Goal: Participate in discussion: Engage in conversation with other users on a specific topic

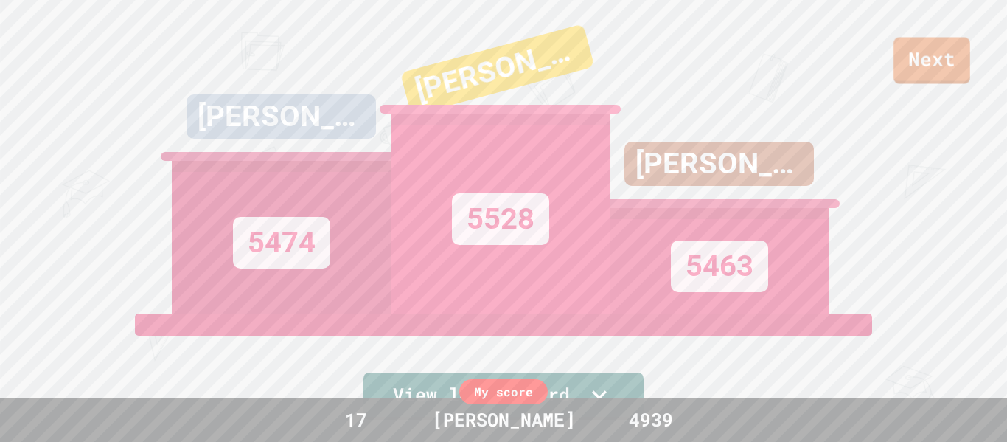
click at [970, 69] on div "Next" at bounding box center [503, 41] width 1007 height 83
click at [963, 69] on link "Next" at bounding box center [931, 58] width 75 height 49
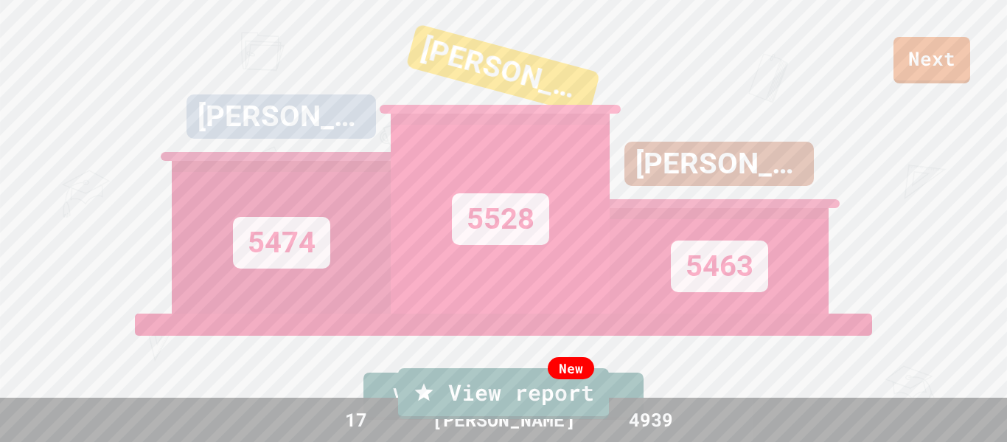
type textarea "*"
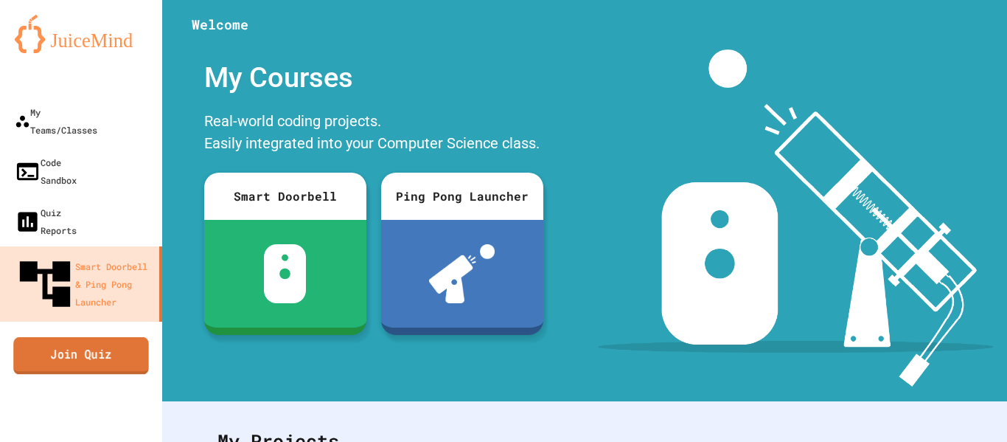
click at [50, 337] on link "Join Quiz" at bounding box center [81, 355] width 136 height 37
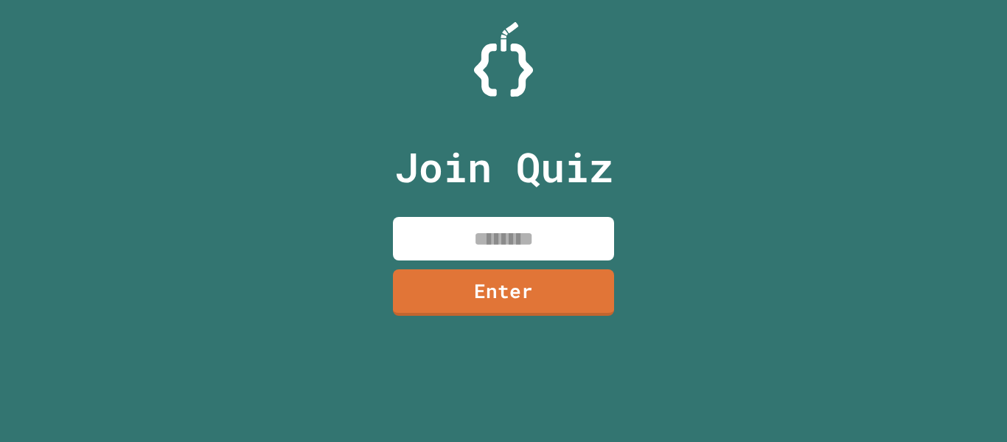
click at [484, 236] on input at bounding box center [503, 239] width 221 height 44
type input "********"
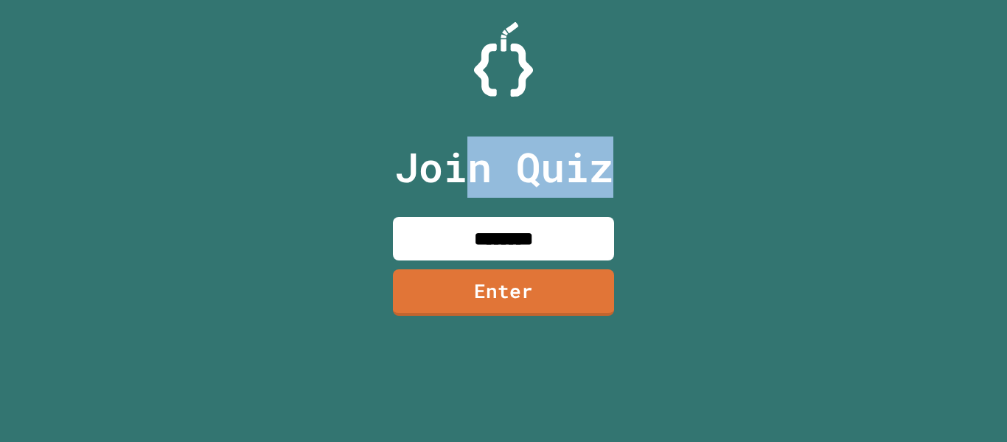
drag, startPoint x: 474, startPoint y: 206, endPoint x: 408, endPoint y: 229, distance: 69.9
click at [422, 236] on div "Join Quiz ******** Enter" at bounding box center [504, 221] width 248 height 368
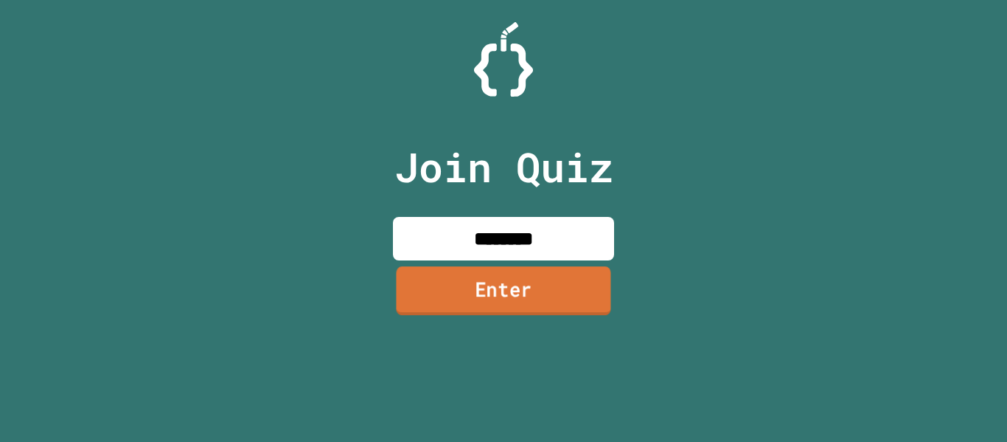
click at [582, 287] on link "Enter" at bounding box center [503, 290] width 215 height 49
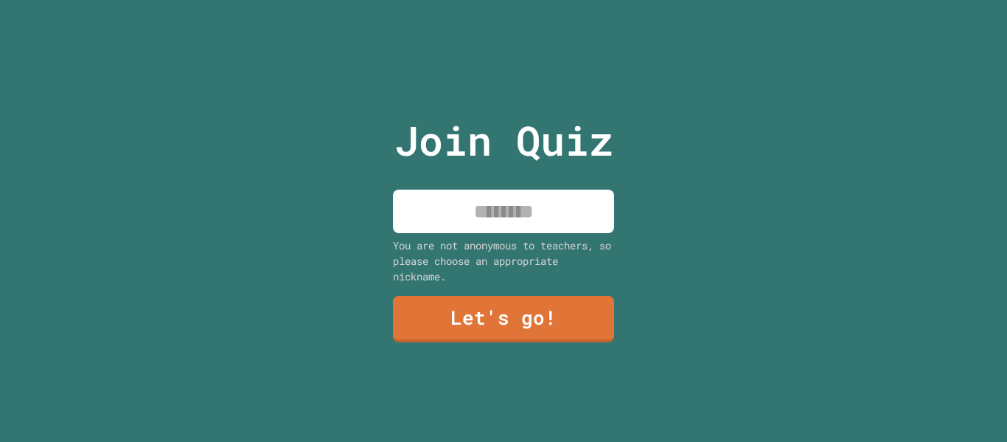
click at [521, 215] on input at bounding box center [503, 211] width 221 height 44
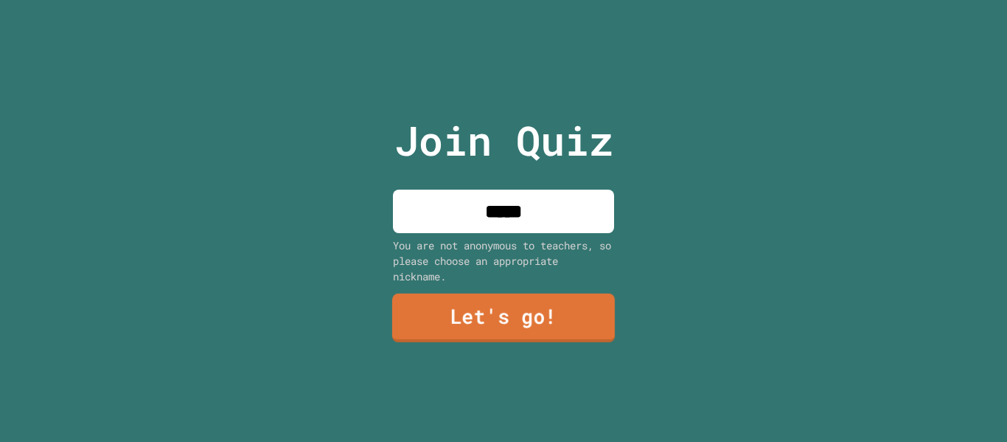
type input "****"
click at [522, 323] on link "Let's go!" at bounding box center [503, 317] width 223 height 49
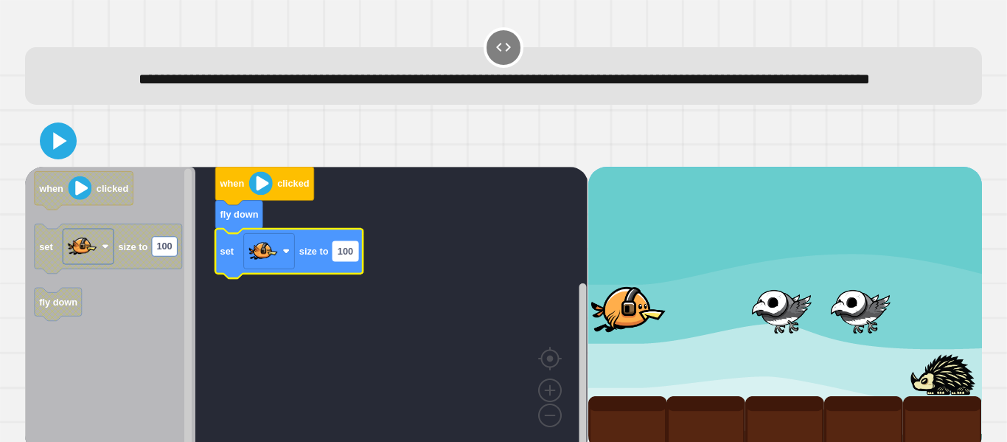
click at [341, 260] on rect "Blockly Workspace" at bounding box center [345, 250] width 25 height 19
type input "***"
click at [60, 159] on icon at bounding box center [58, 141] width 35 height 35
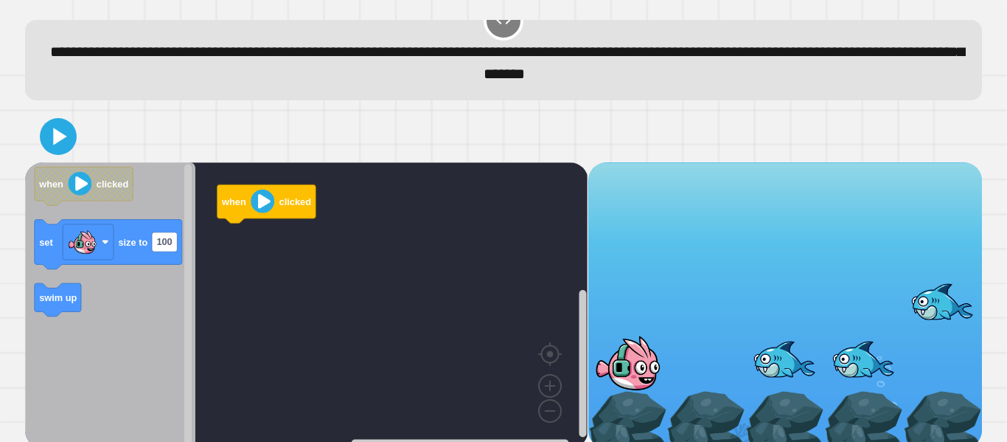
scroll to position [41, 0]
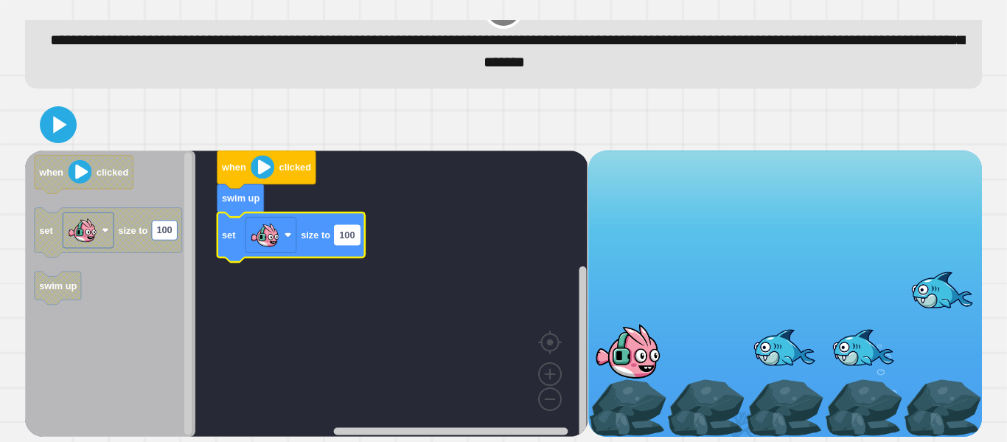
click at [355, 236] on rect "Blockly Workspace" at bounding box center [347, 234] width 25 height 19
type input "***"
click at [55, 131] on icon at bounding box center [60, 124] width 16 height 21
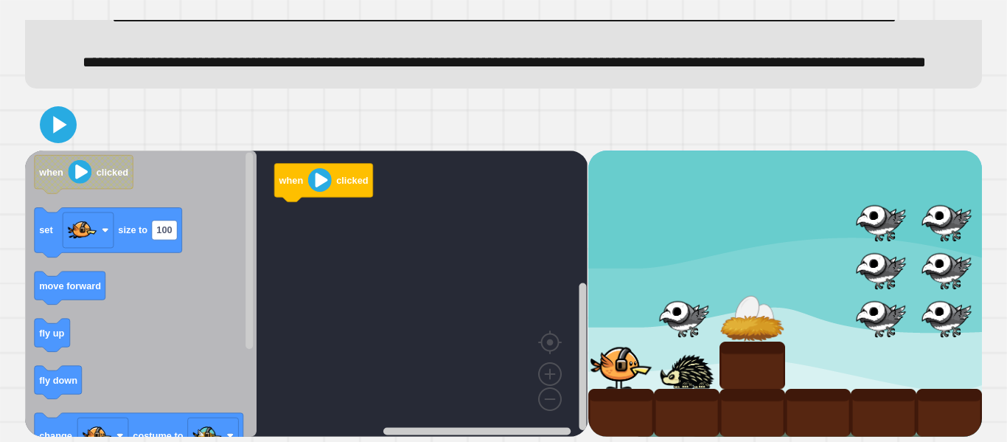
scroll to position [113, 0]
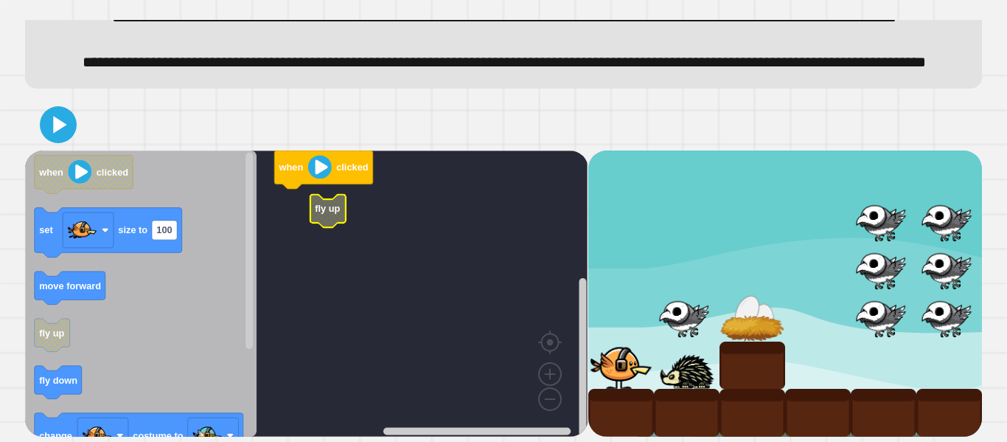
click at [330, 211] on g "when clicked fly up" at bounding box center [317, 293] width 584 height 286
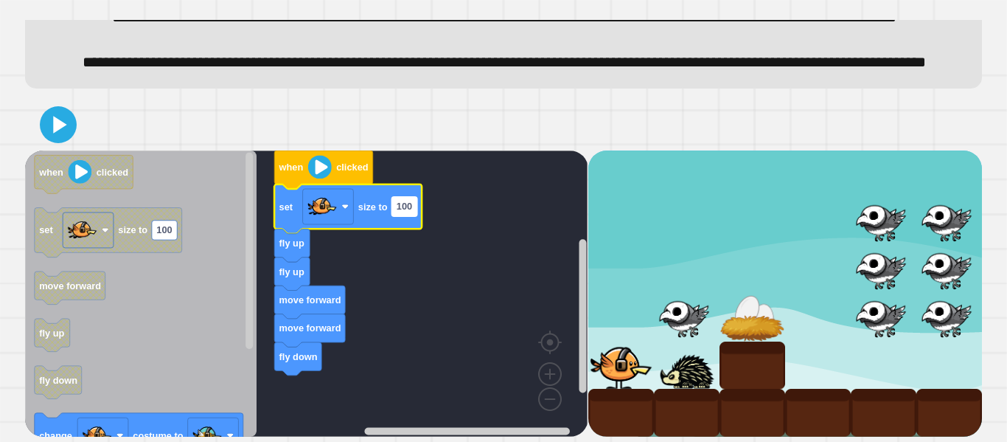
click at [408, 205] on text "100" at bounding box center [404, 206] width 15 height 11
type input "**"
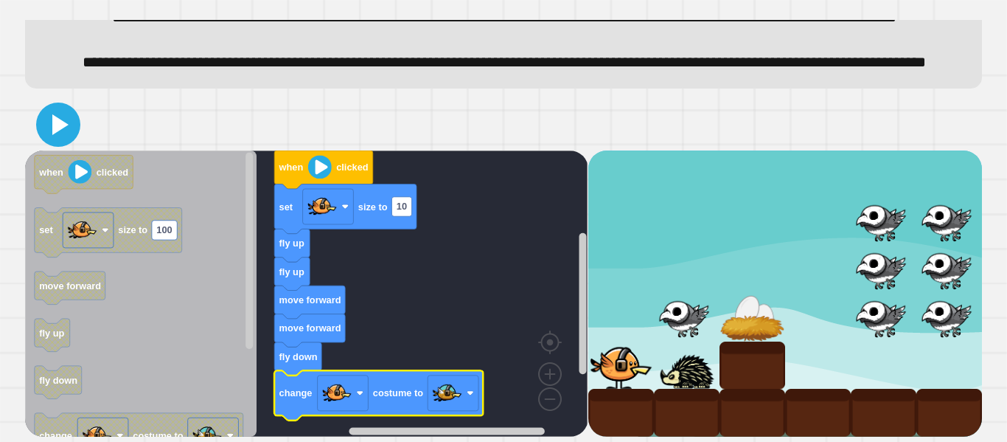
click at [50, 136] on icon at bounding box center [58, 124] width 35 height 35
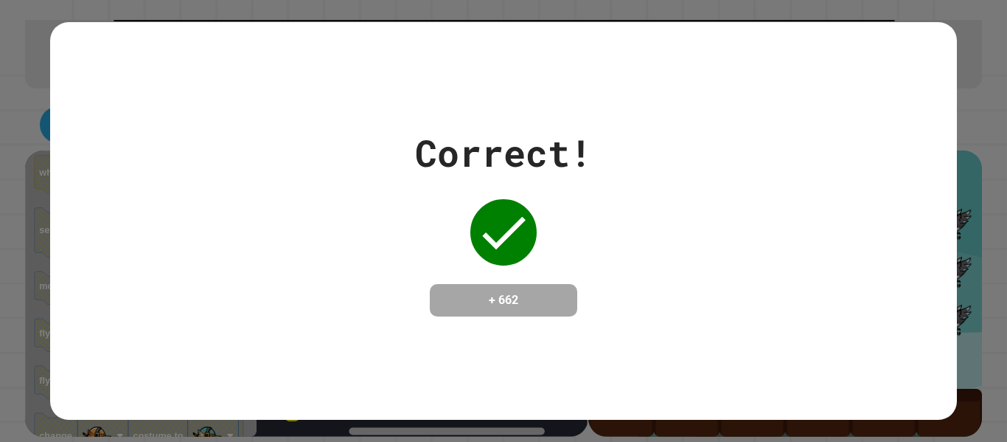
click at [543, 268] on div "Correct! + 662" at bounding box center [503, 220] width 177 height 191
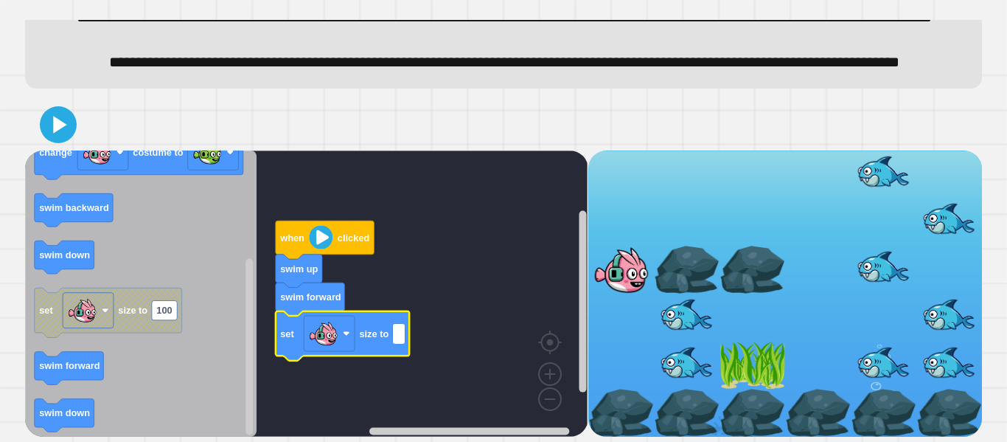
type input "*"
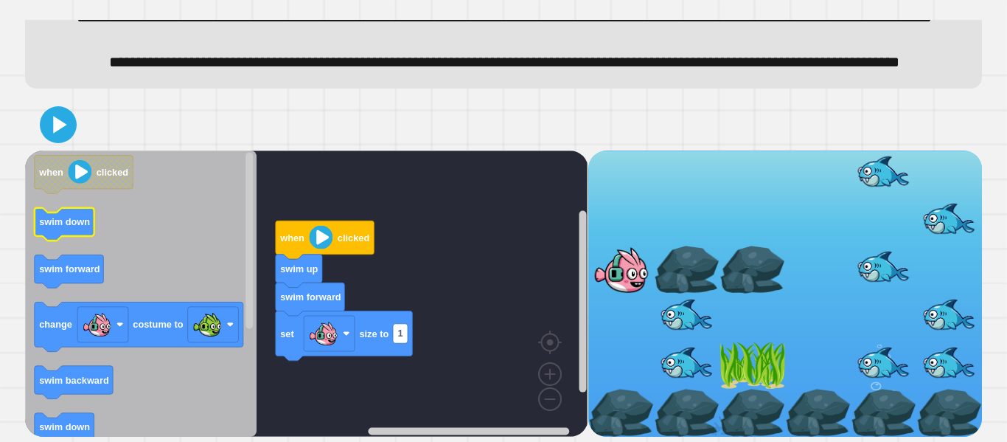
click at [77, 226] on text "swim down" at bounding box center [64, 221] width 51 height 11
click at [93, 272] on text "swim forward" at bounding box center [69, 268] width 61 height 11
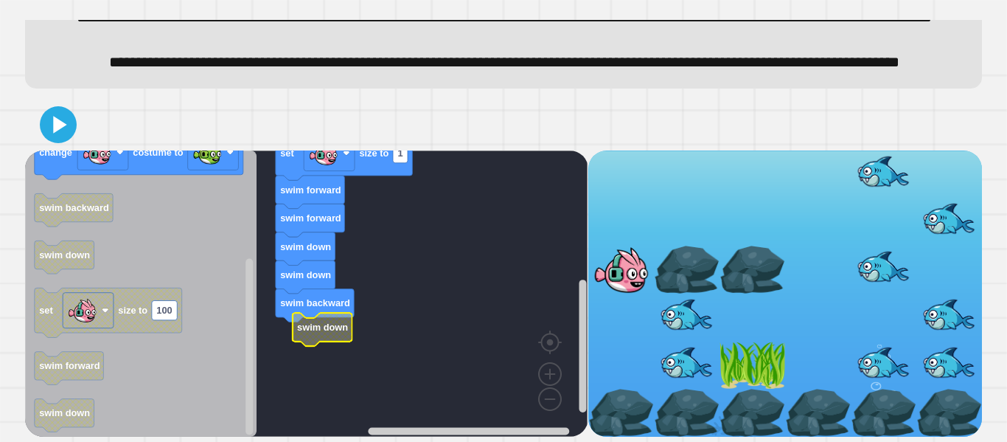
drag, startPoint x: 167, startPoint y: 147, endPoint x: 338, endPoint y: 302, distance: 231.2
click at [380, 320] on div "when clicked swim up swim forward set size to 1 swim forward swim forward swim …" at bounding box center [503, 268] width 957 height 338
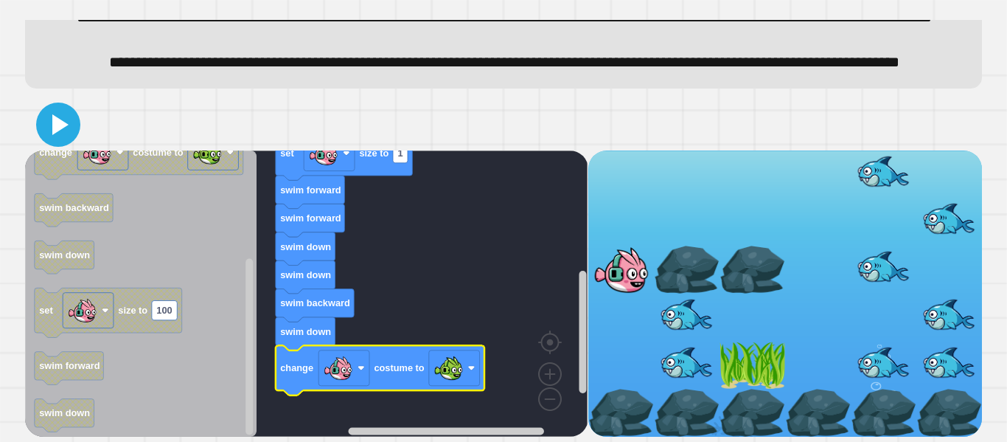
click at [62, 118] on icon at bounding box center [58, 124] width 35 height 35
click at [756, 254] on div at bounding box center [753, 270] width 66 height 48
click at [627, 261] on div at bounding box center [785, 293] width 394 height 286
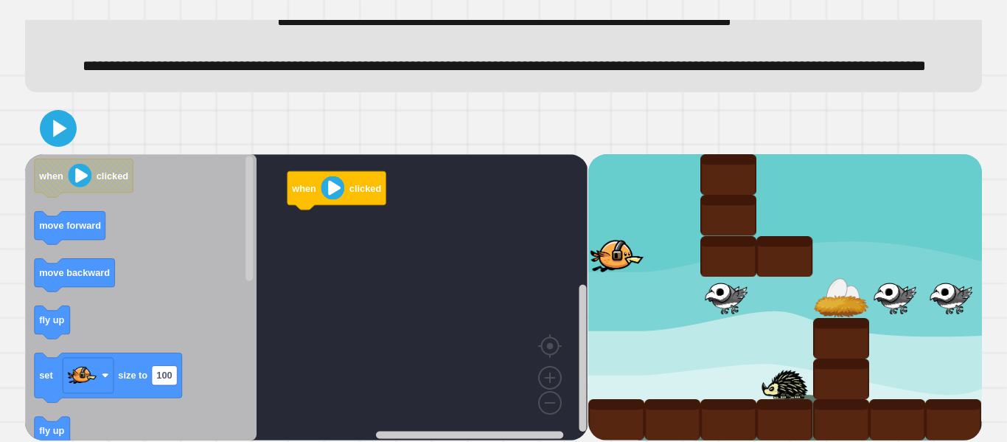
scroll to position [89, 0]
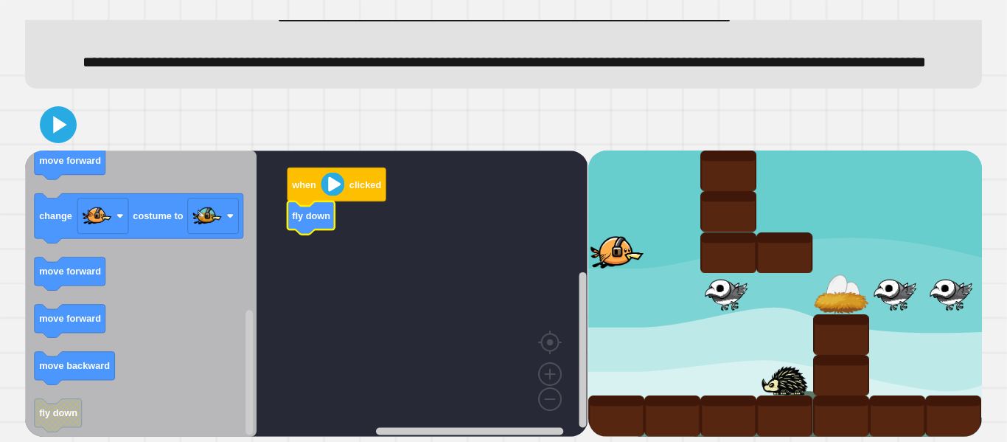
click at [307, 214] on text "fly down" at bounding box center [311, 214] width 38 height 11
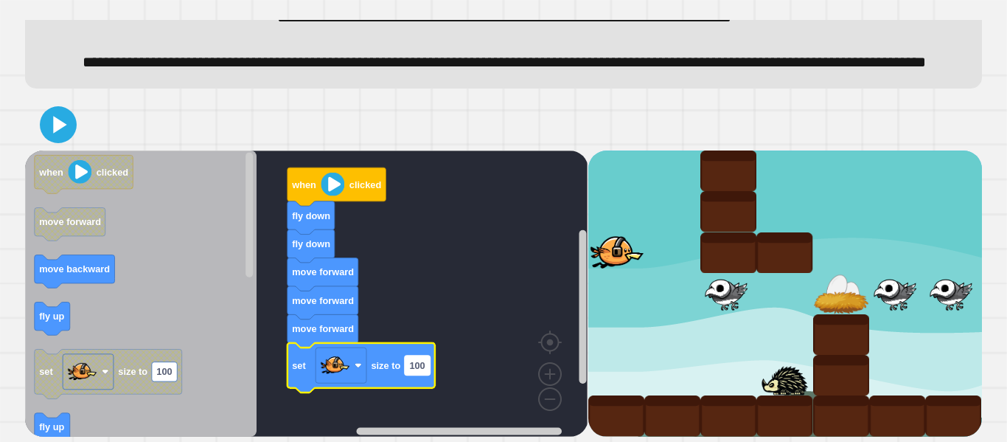
click at [424, 359] on text "100" at bounding box center [417, 364] width 15 height 11
type input "*"
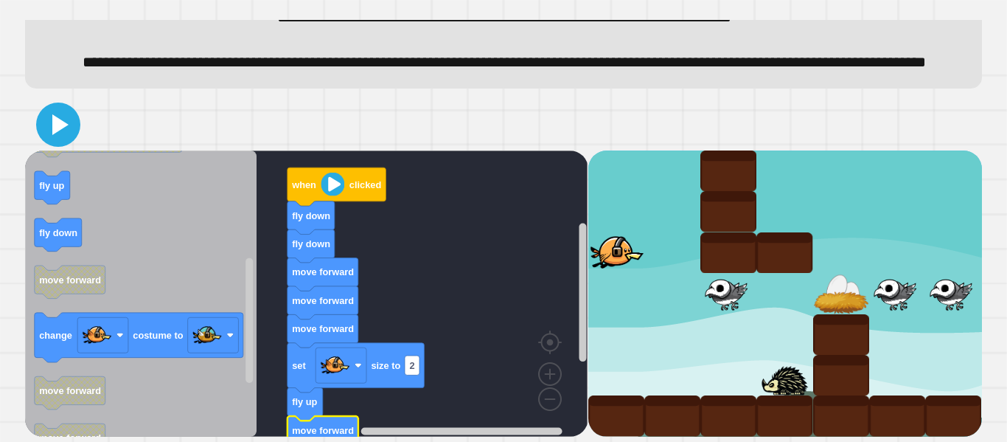
click at [51, 126] on icon at bounding box center [58, 124] width 35 height 35
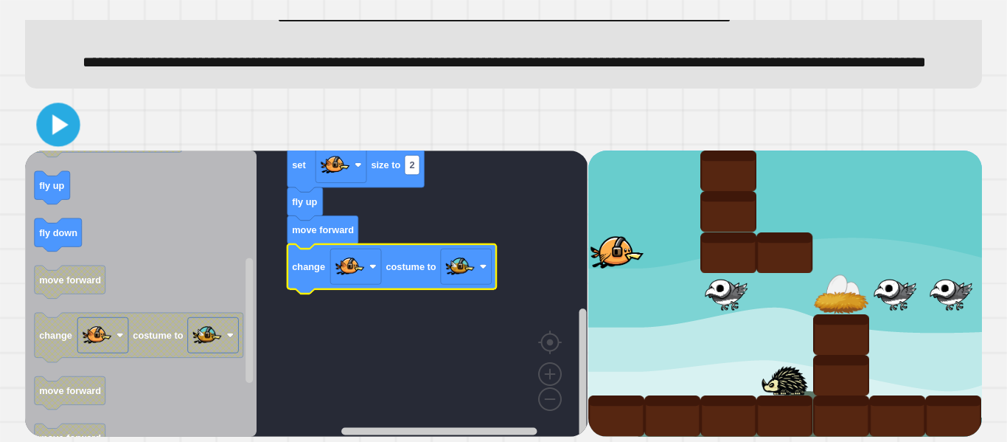
drag, startPoint x: 72, startPoint y: 125, endPoint x: 254, endPoint y: 154, distance: 184.5
click at [86, 128] on div at bounding box center [503, 125] width 957 height 52
drag, startPoint x: 32, startPoint y: 128, endPoint x: 44, endPoint y: 126, distance: 11.2
click at [35, 128] on div at bounding box center [503, 125] width 957 height 52
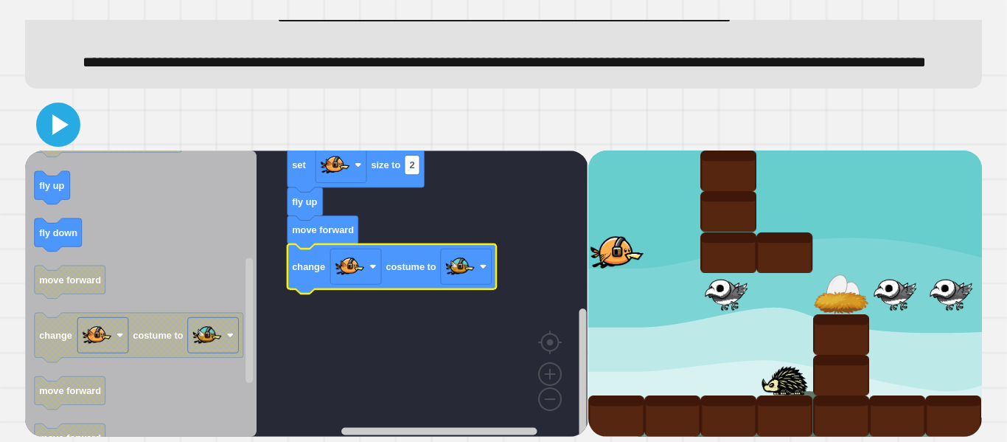
click at [66, 122] on icon at bounding box center [58, 124] width 35 height 35
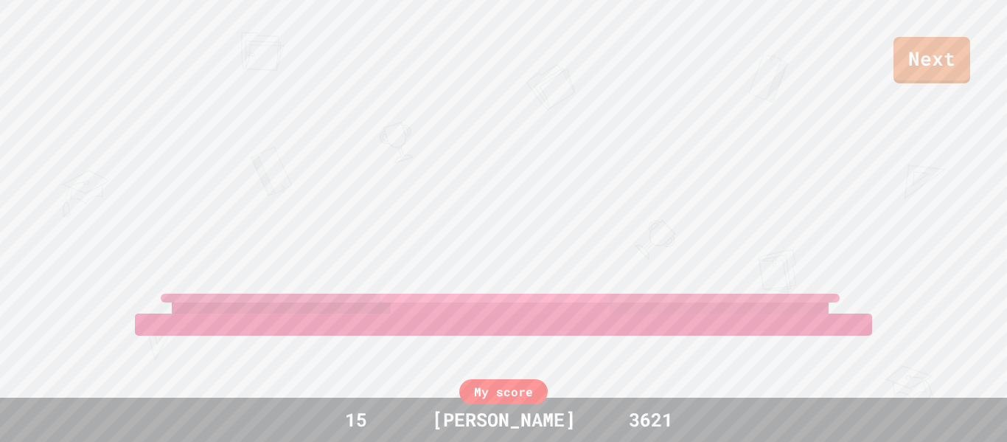
drag, startPoint x: 1006, startPoint y: 389, endPoint x: 1006, endPoint y: 229, distance: 160.0
click at [1006, 282] on div "Next [PERSON_NAME] [PERSON_NAME] View leaderboard" at bounding box center [503, 221] width 1007 height 442
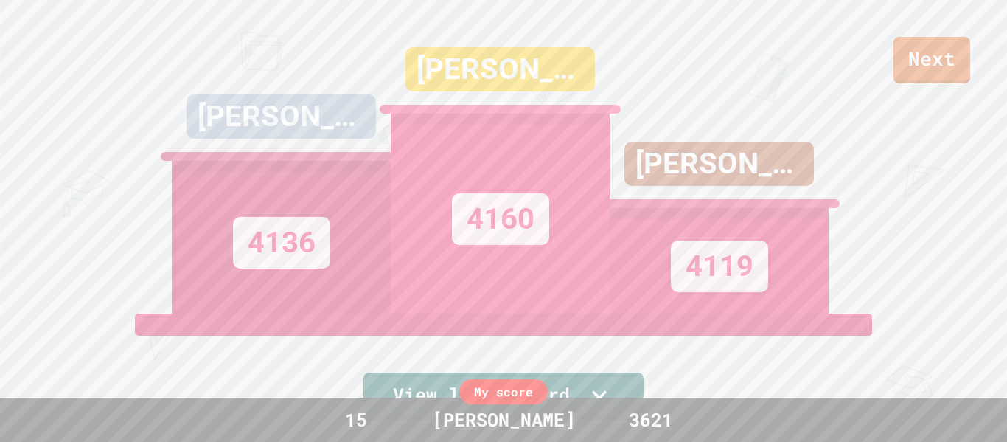
click at [532, 102] on div "[PERSON_NAME] 4160" at bounding box center [500, 156] width 219 height 313
